Goal: Transaction & Acquisition: Purchase product/service

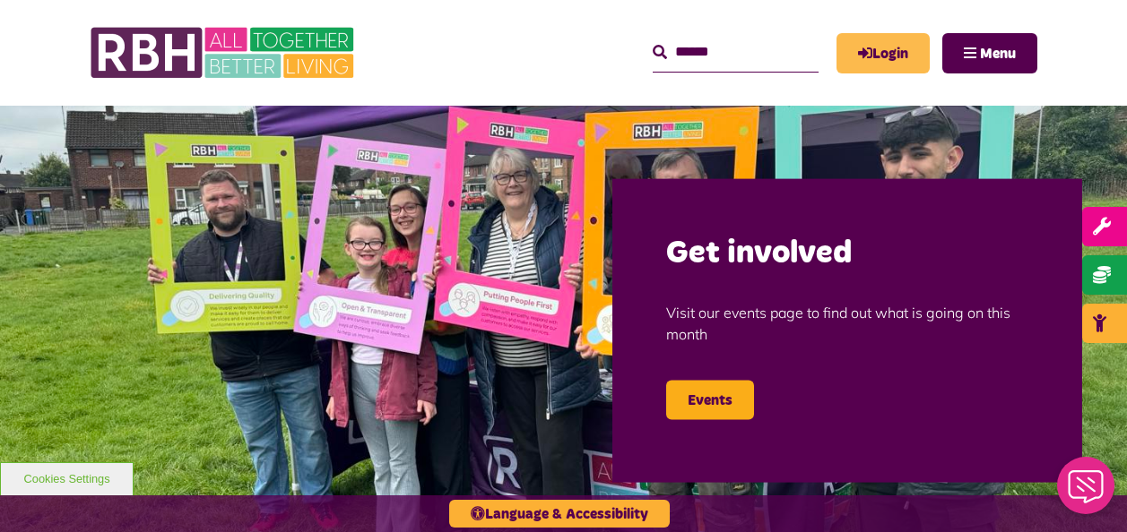
click at [879, 57] on link "Login" at bounding box center [882, 53] width 93 height 40
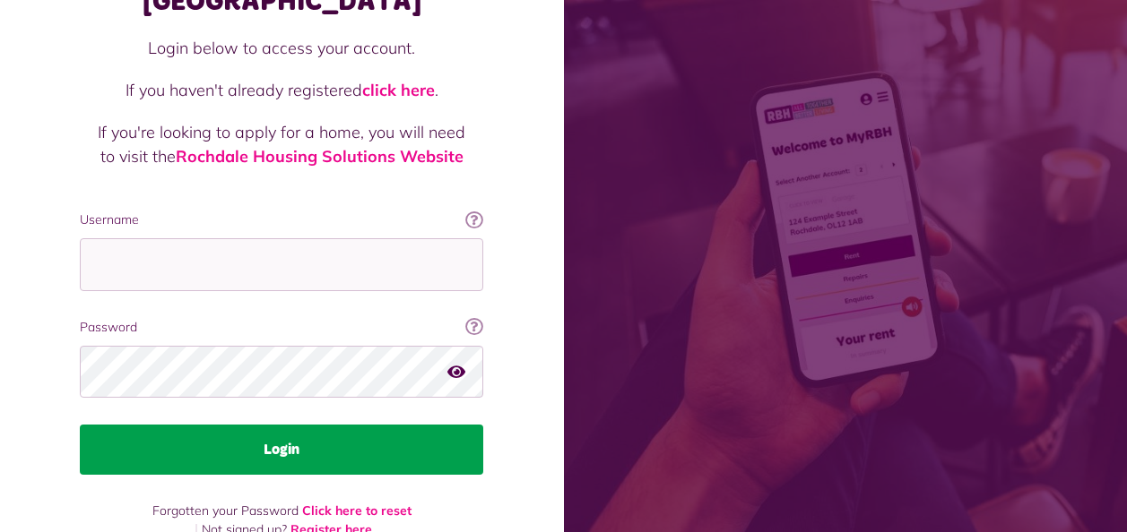
scroll to position [156, 0]
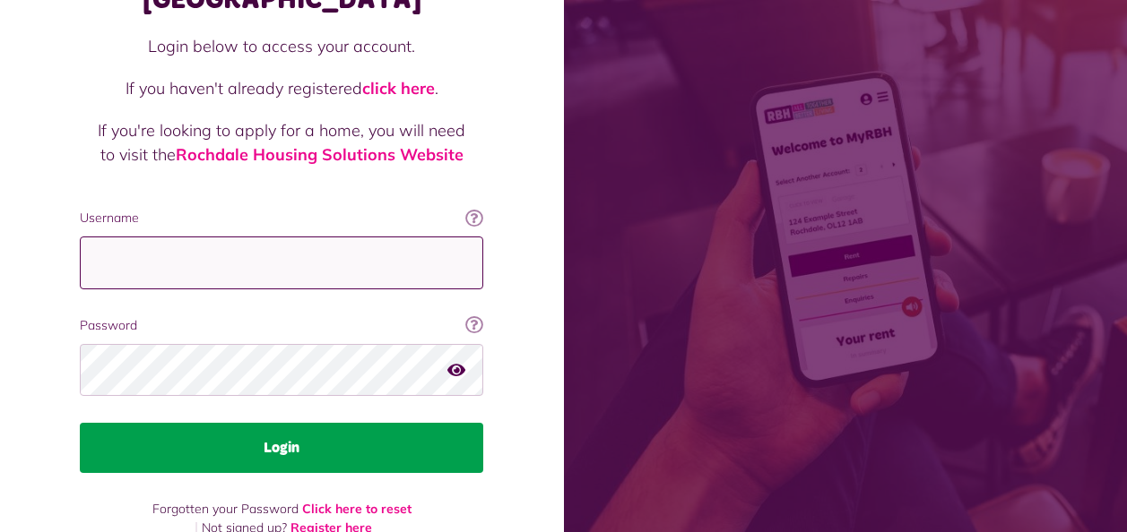
type input "**********"
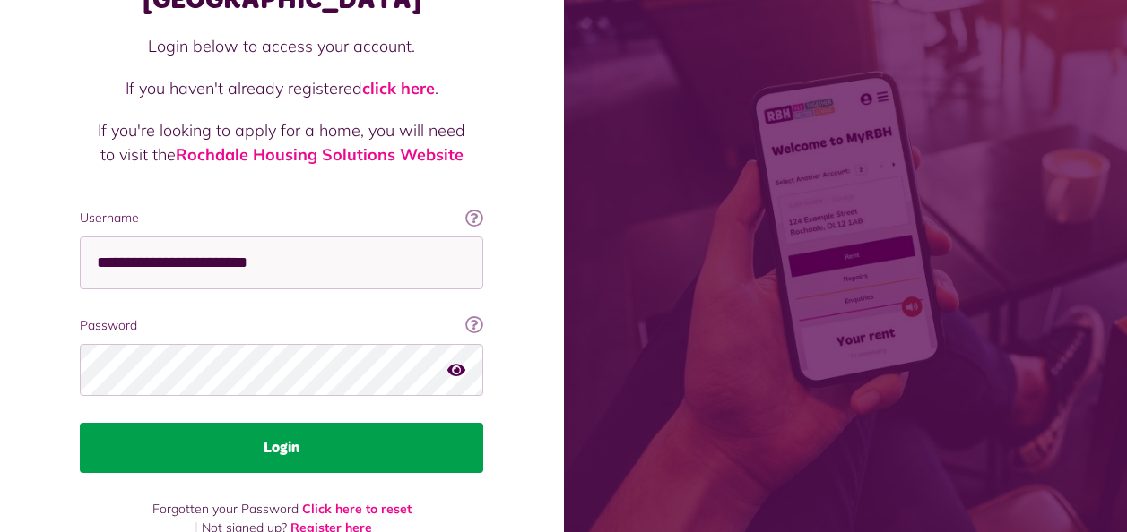
click at [281, 423] on button "Login" at bounding box center [281, 448] width 403 height 50
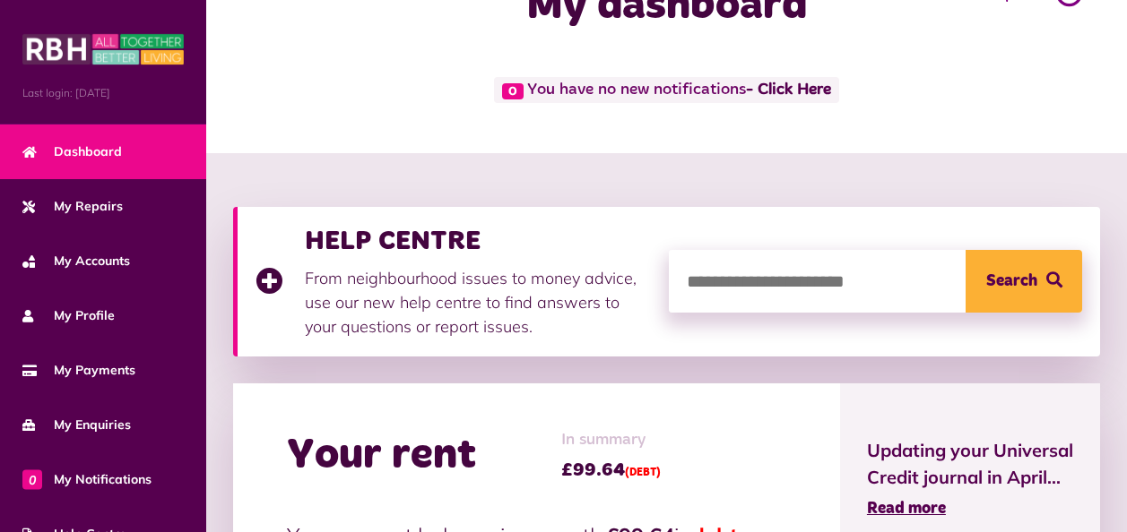
scroll to position [359, 0]
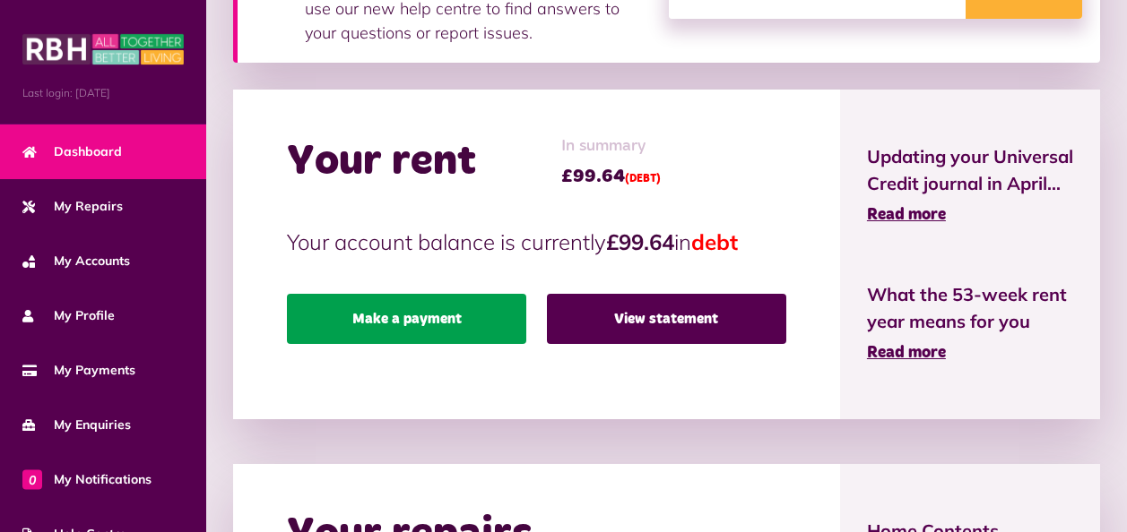
click at [388, 318] on link "Make a payment" at bounding box center [406, 319] width 239 height 50
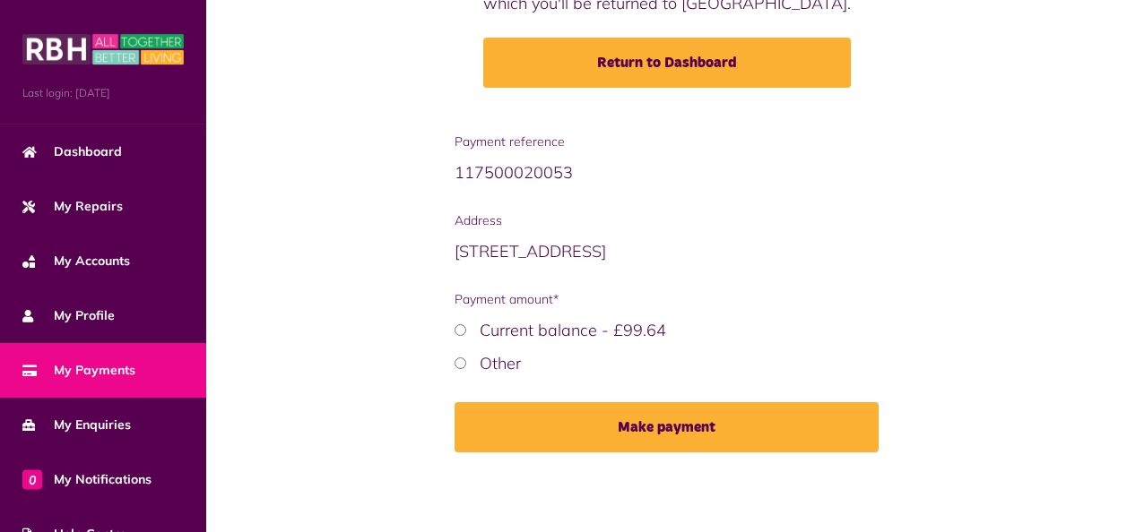
scroll to position [259, 0]
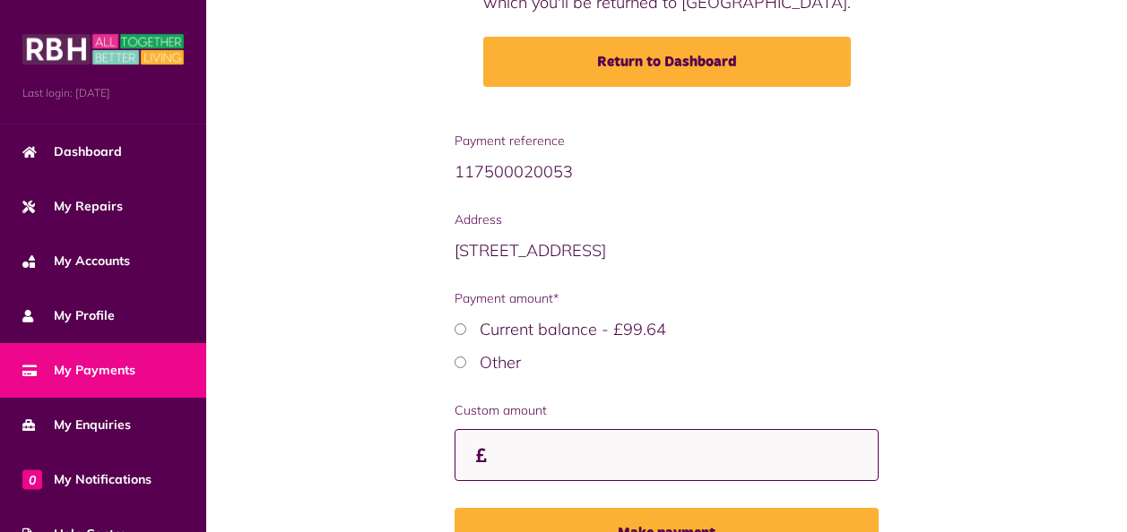
click at [525, 460] on input "Custom amount" at bounding box center [666, 455] width 425 height 53
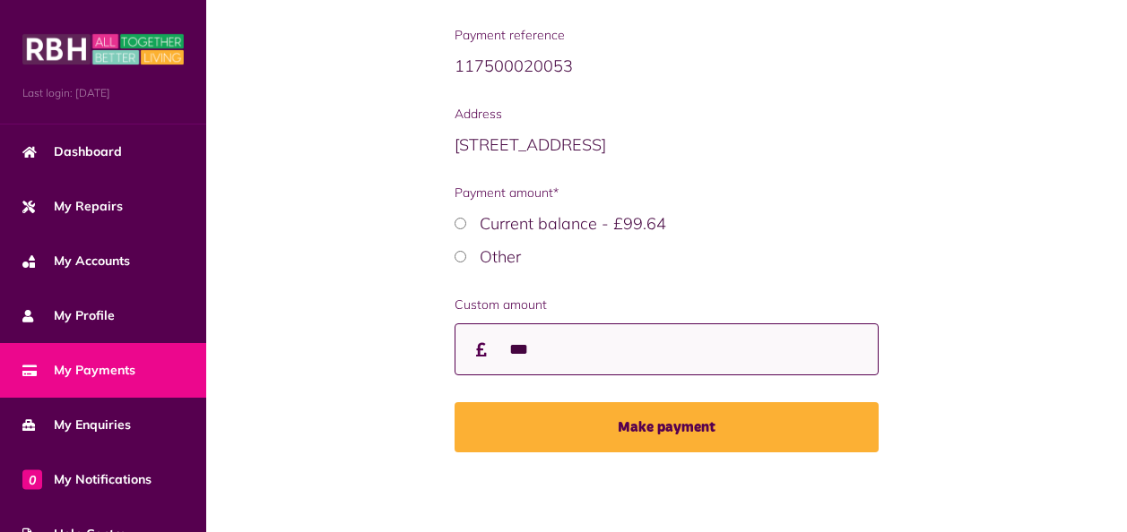
scroll to position [366, 0]
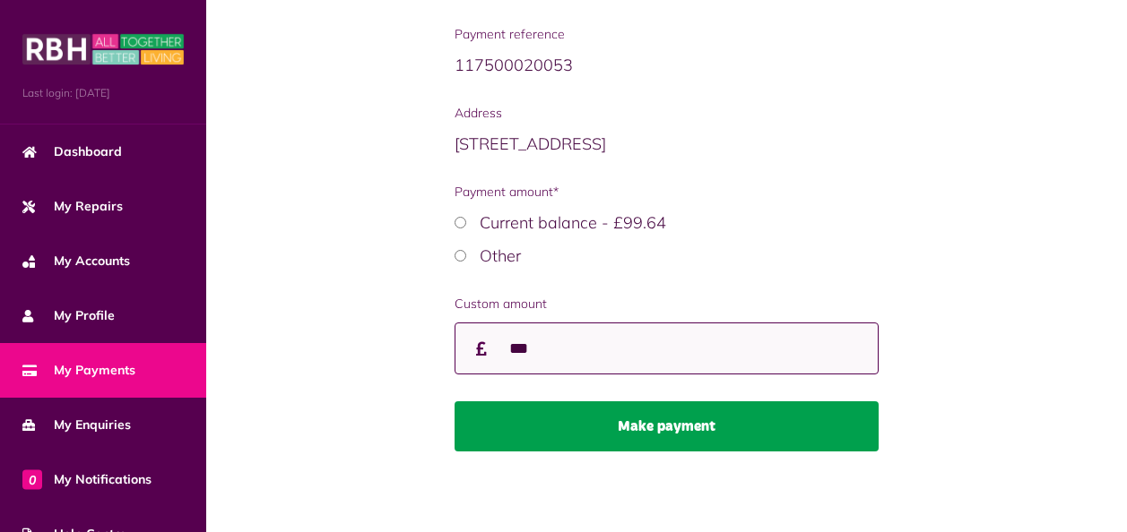
type input "***"
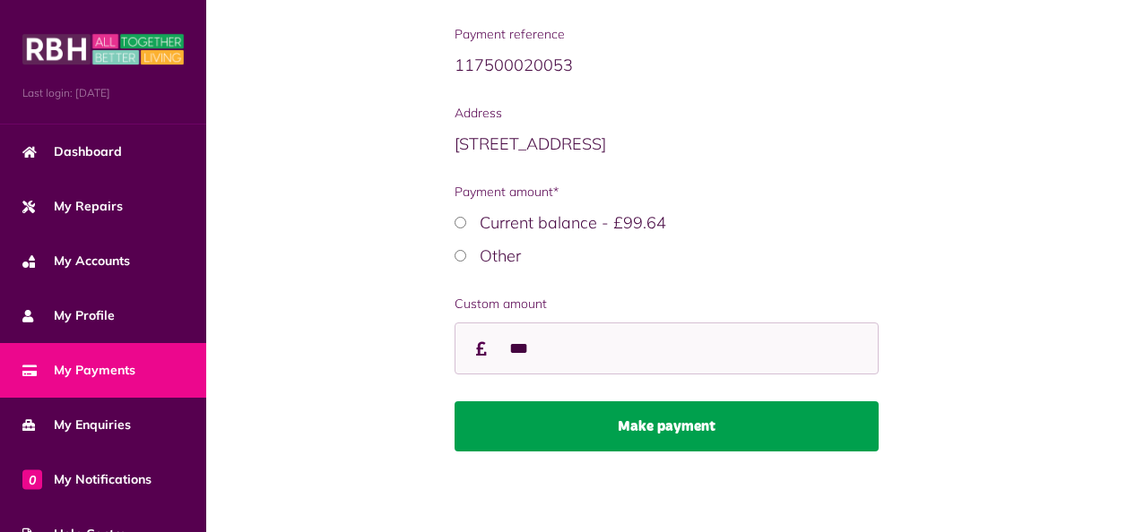
click at [657, 425] on button "Make payment" at bounding box center [666, 427] width 425 height 50
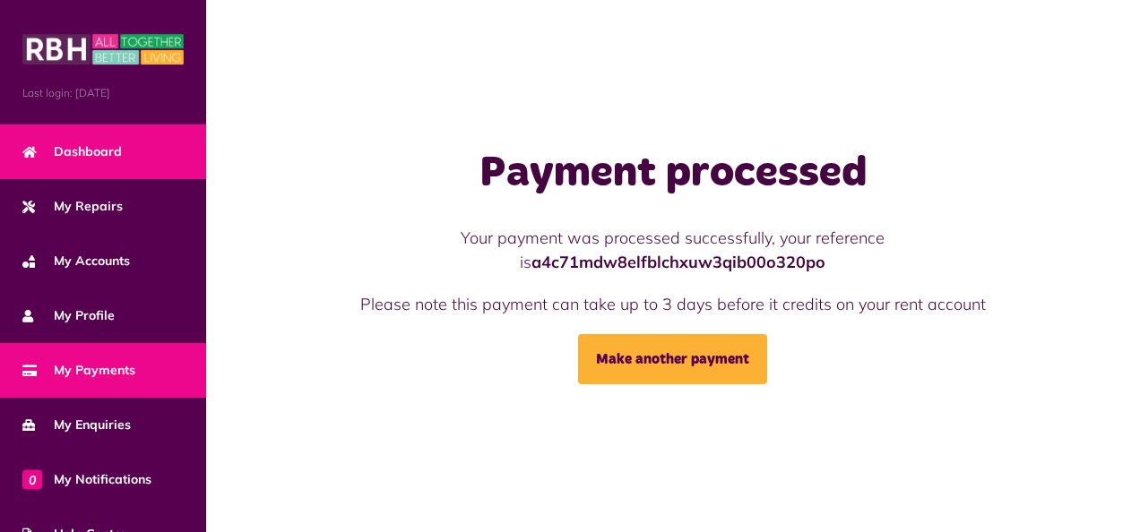
click at [105, 149] on span "Dashboard" at bounding box center [71, 152] width 99 height 19
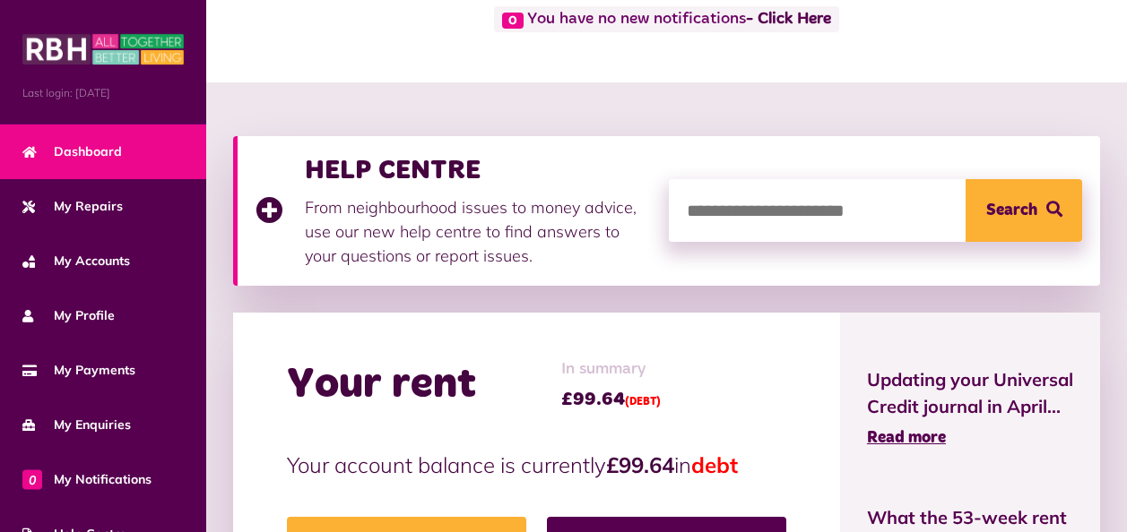
scroll to position [269, 0]
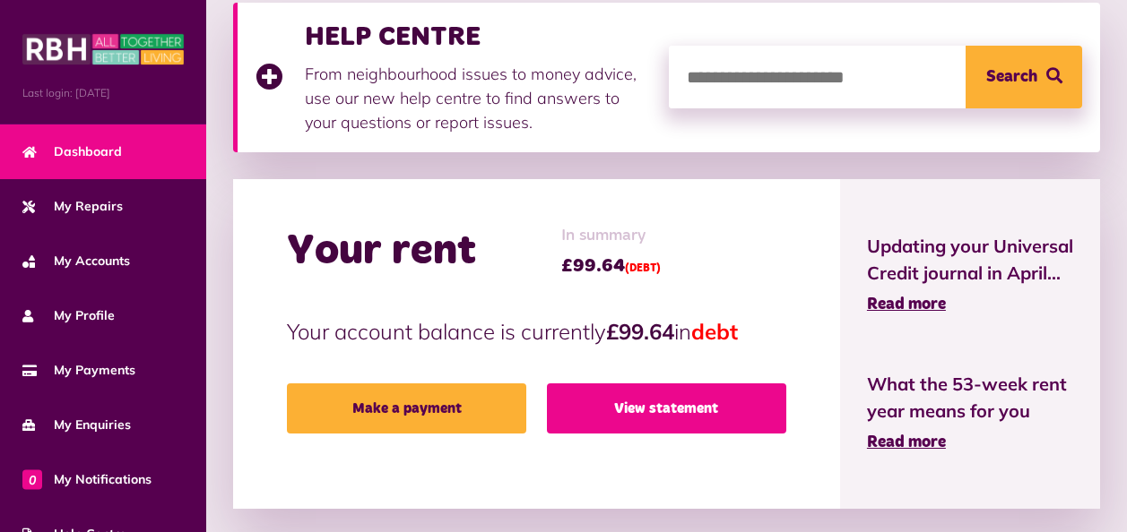
click at [615, 404] on link "View statement" at bounding box center [666, 409] width 239 height 50
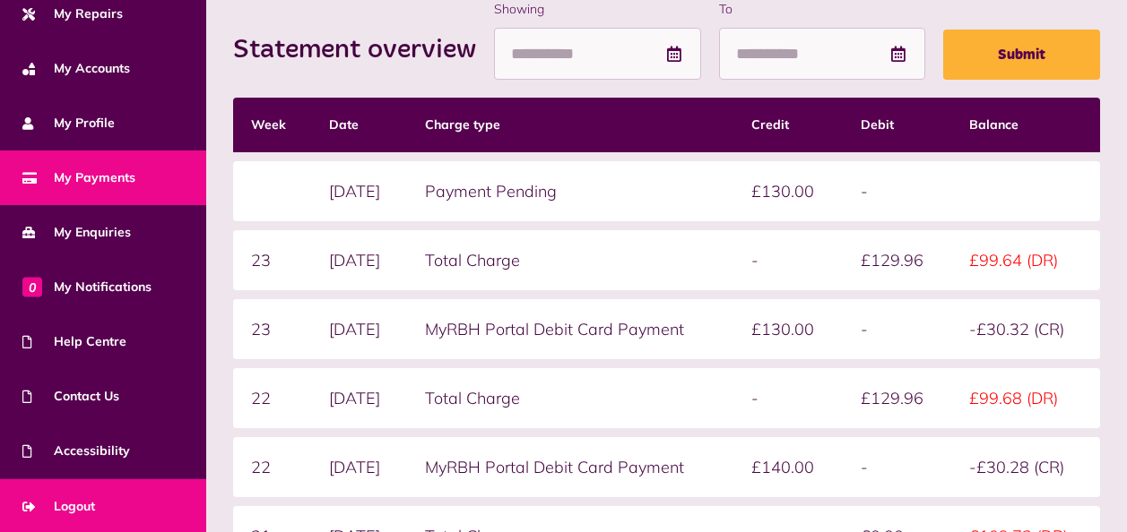
scroll to position [269, 0]
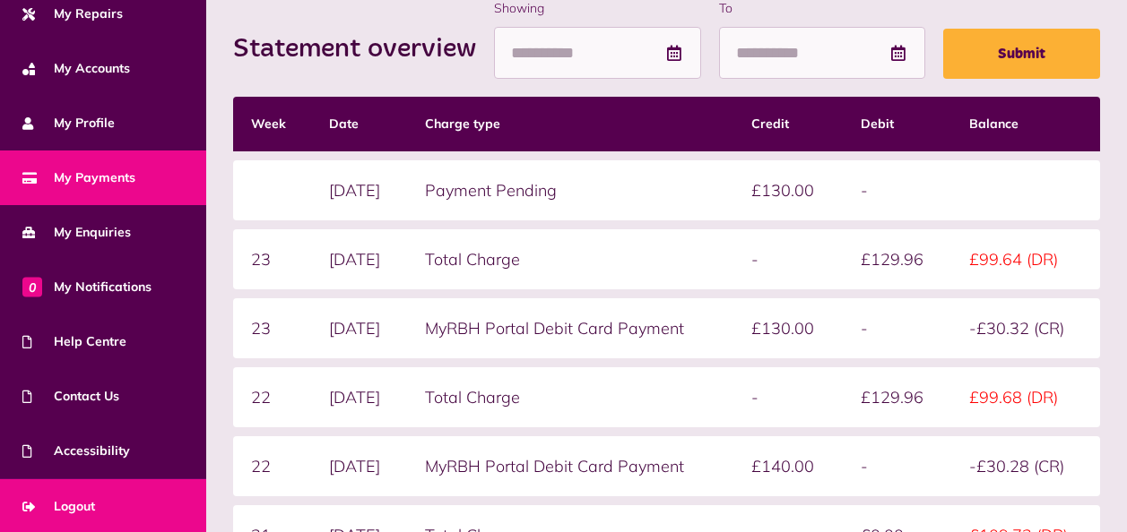
click at [96, 489] on link "Logout" at bounding box center [103, 507] width 206 height 55
